Goal: Task Accomplishment & Management: Manage account settings

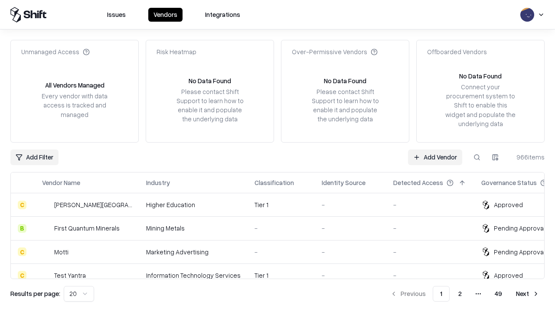
click at [435, 157] on link "Add Vendor" at bounding box center [435, 158] width 54 height 16
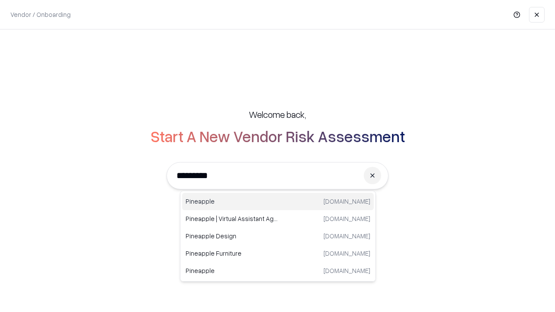
click at [278, 202] on div "Pineapple pineappleenergy.com" at bounding box center [278, 201] width 192 height 17
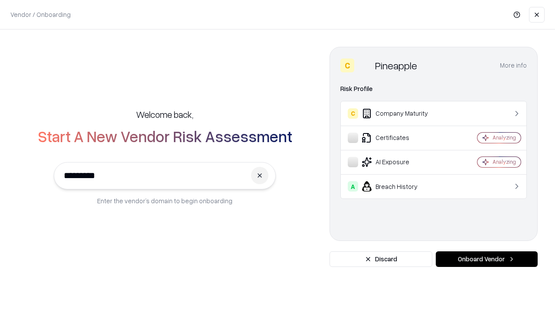
type input "*********"
click at [487, 259] on button "Onboard Vendor" at bounding box center [487, 260] width 102 height 16
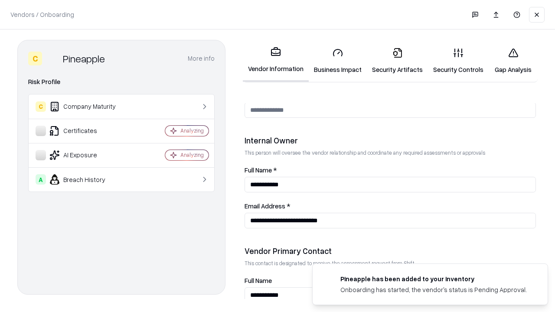
scroll to position [449, 0]
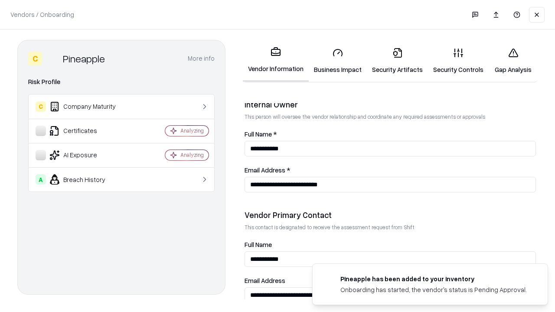
click at [338, 61] on link "Business Impact" at bounding box center [338, 61] width 58 height 40
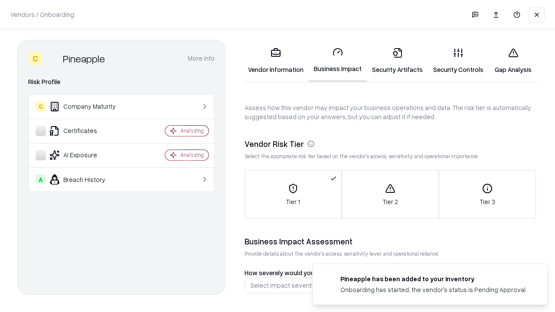
click at [397, 61] on link "Security Artifacts" at bounding box center [397, 61] width 61 height 40
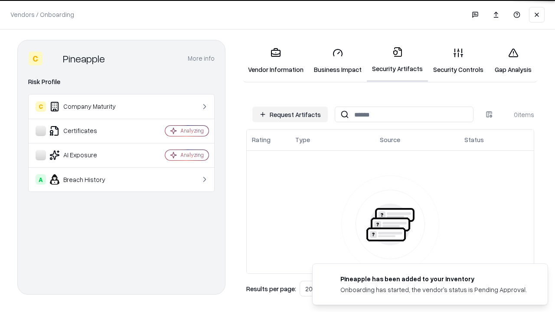
click at [290, 115] on button "Request Artifacts" at bounding box center [290, 115] width 75 height 16
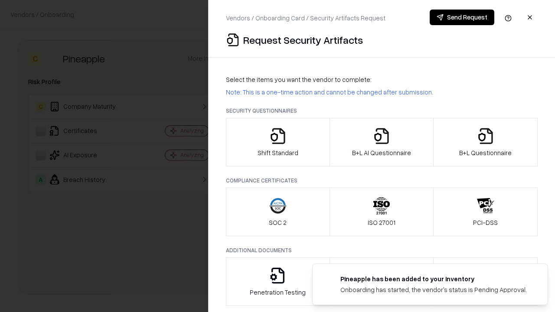
click at [278, 142] on icon "button" at bounding box center [277, 136] width 17 height 17
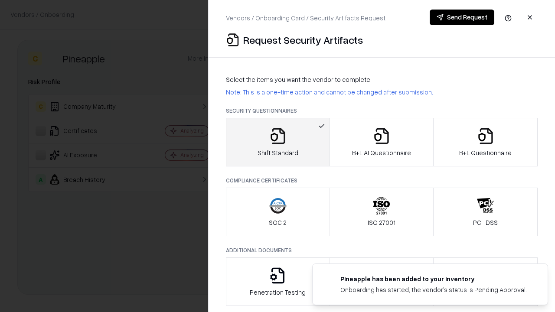
click at [462, 17] on button "Send Request" at bounding box center [462, 18] width 65 height 16
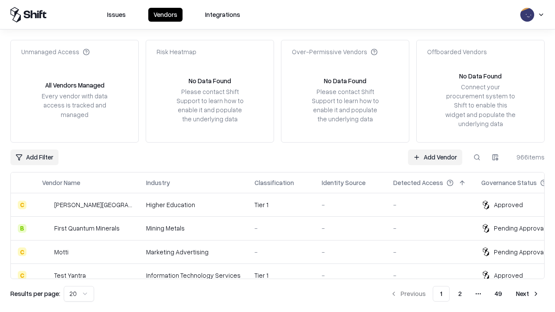
click at [477, 157] on button at bounding box center [477, 158] width 16 height 16
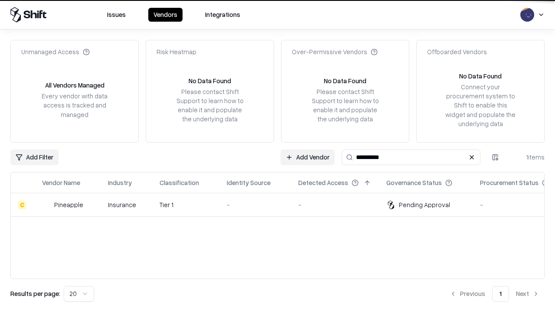
type input "*********"
click at [283, 205] on div "-" at bounding box center [256, 204] width 58 height 9
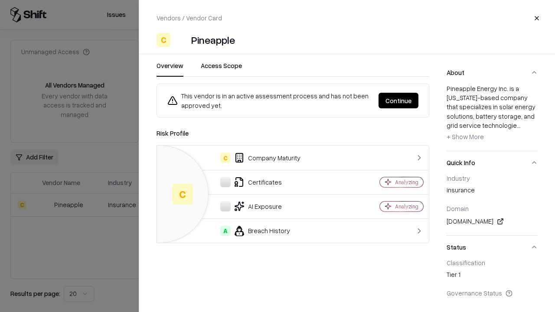
click at [399, 101] on button "Continue" at bounding box center [399, 101] width 40 height 16
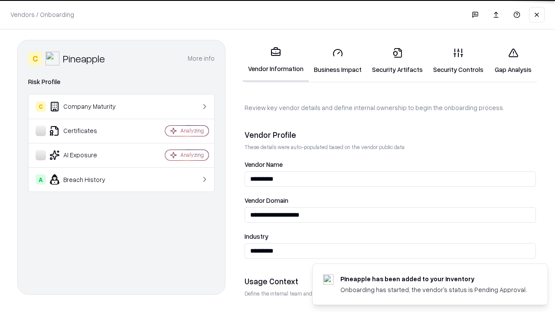
click at [397, 61] on link "Security Artifacts" at bounding box center [397, 61] width 61 height 40
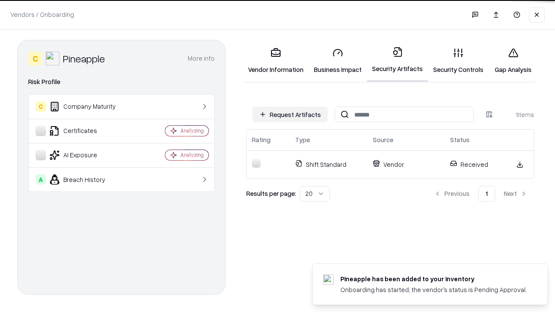
click at [513, 61] on link "Gap Analysis" at bounding box center [513, 61] width 49 height 40
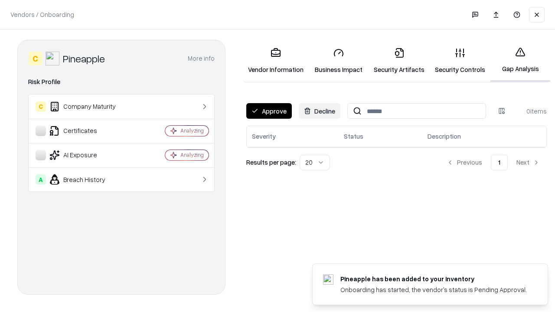
click at [269, 111] on button "Approve" at bounding box center [269, 111] width 46 height 16
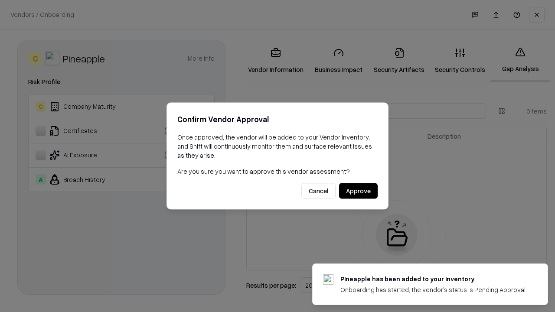
click at [358, 191] on button "Approve" at bounding box center [358, 192] width 39 height 16
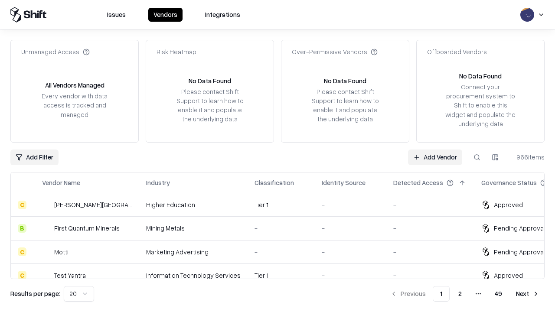
type input "*********"
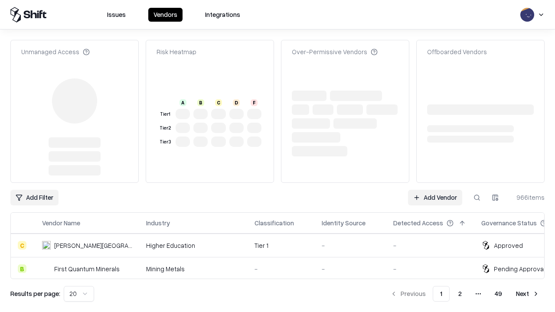
click at [435, 198] on link "Add Vendor" at bounding box center [435, 198] width 54 height 16
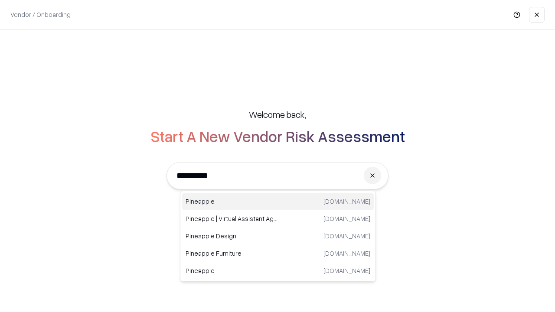
click at [278, 202] on div "Pineapple pineappleenergy.com" at bounding box center [278, 201] width 192 height 17
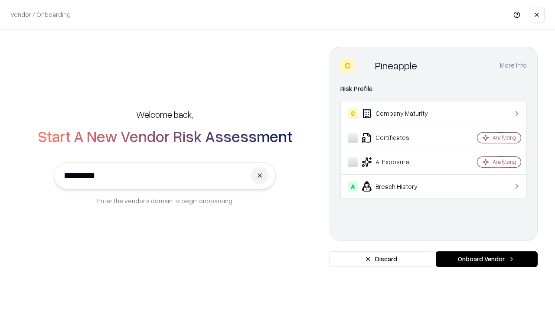
type input "*********"
click at [487, 259] on button "Onboard Vendor" at bounding box center [487, 260] width 102 height 16
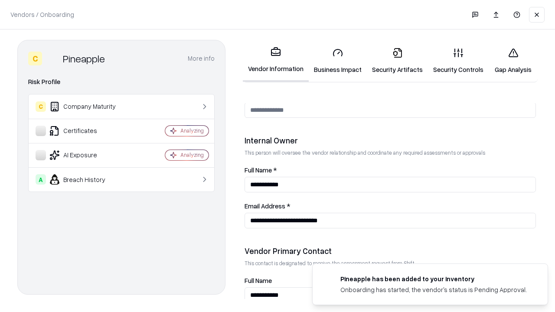
scroll to position [449, 0]
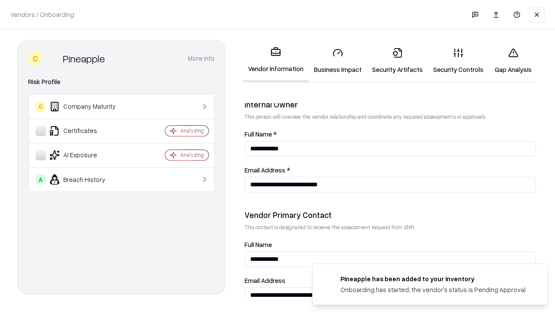
click at [513, 61] on link "Gap Analysis" at bounding box center [513, 61] width 49 height 40
